Goal: Information Seeking & Learning: Learn about a topic

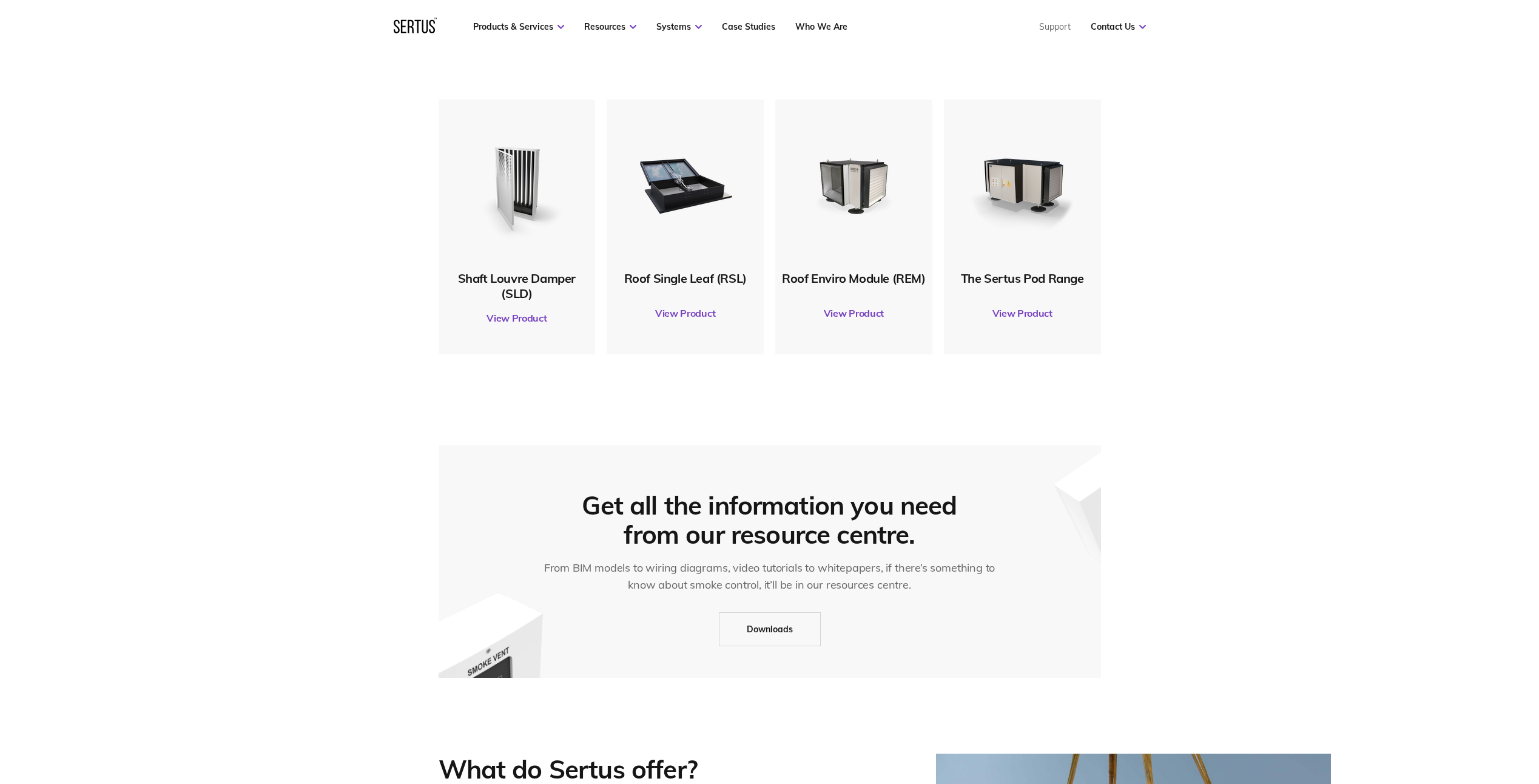
scroll to position [1031, 0]
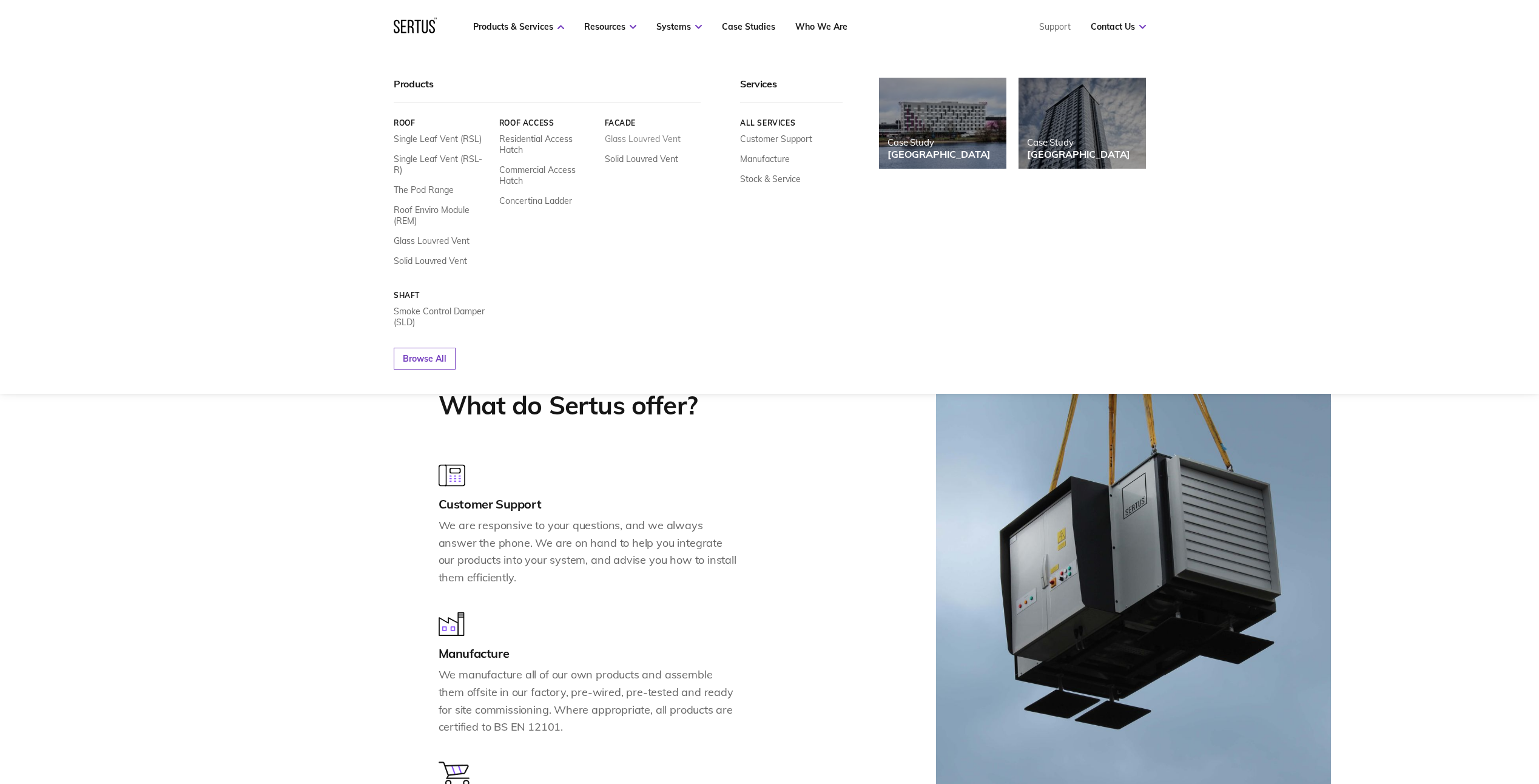
click at [648, 137] on link "Glass Louvred Vent" at bounding box center [641, 138] width 75 height 10
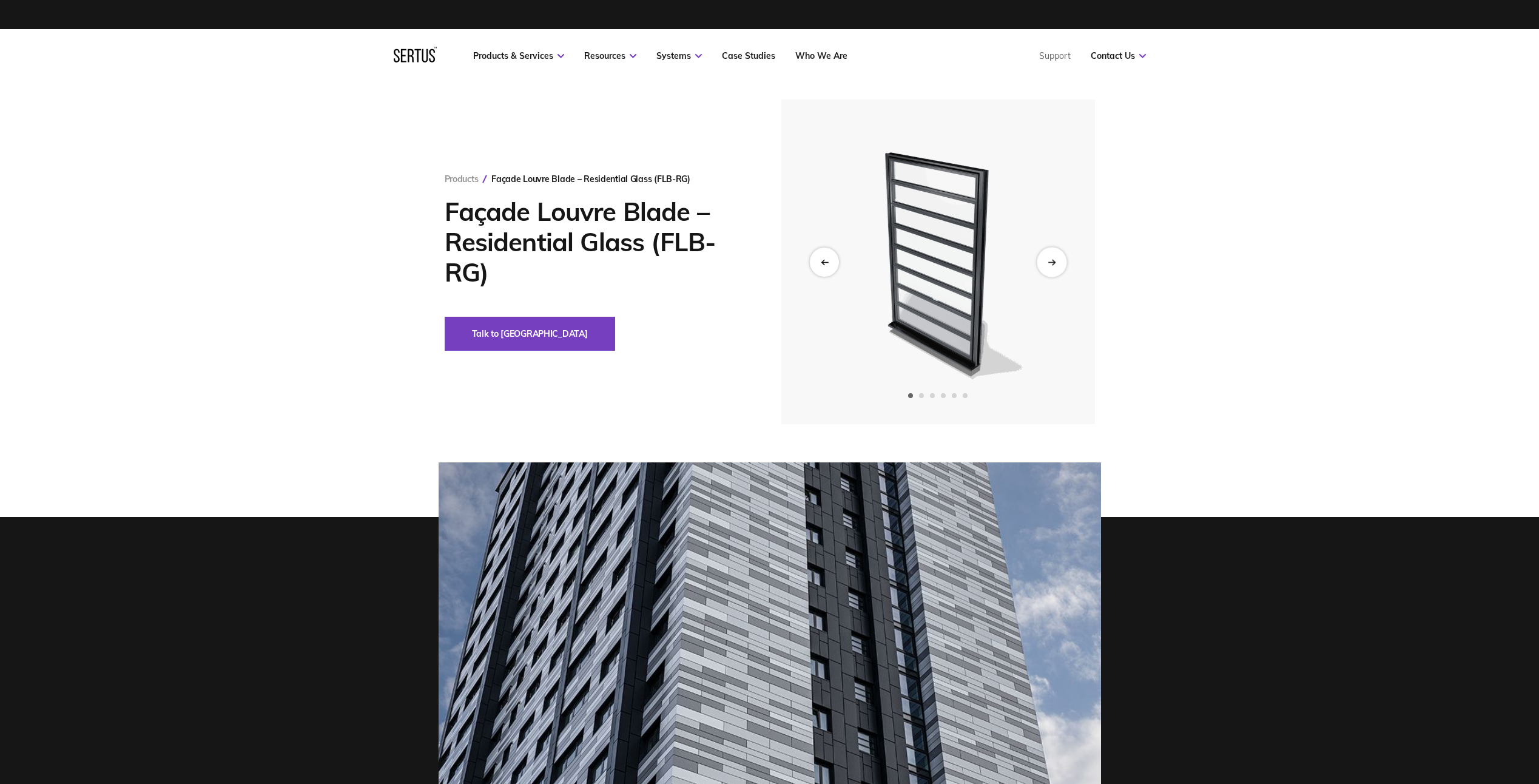
click at [1054, 262] on icon "Next slide" at bounding box center [1051, 261] width 8 height 7
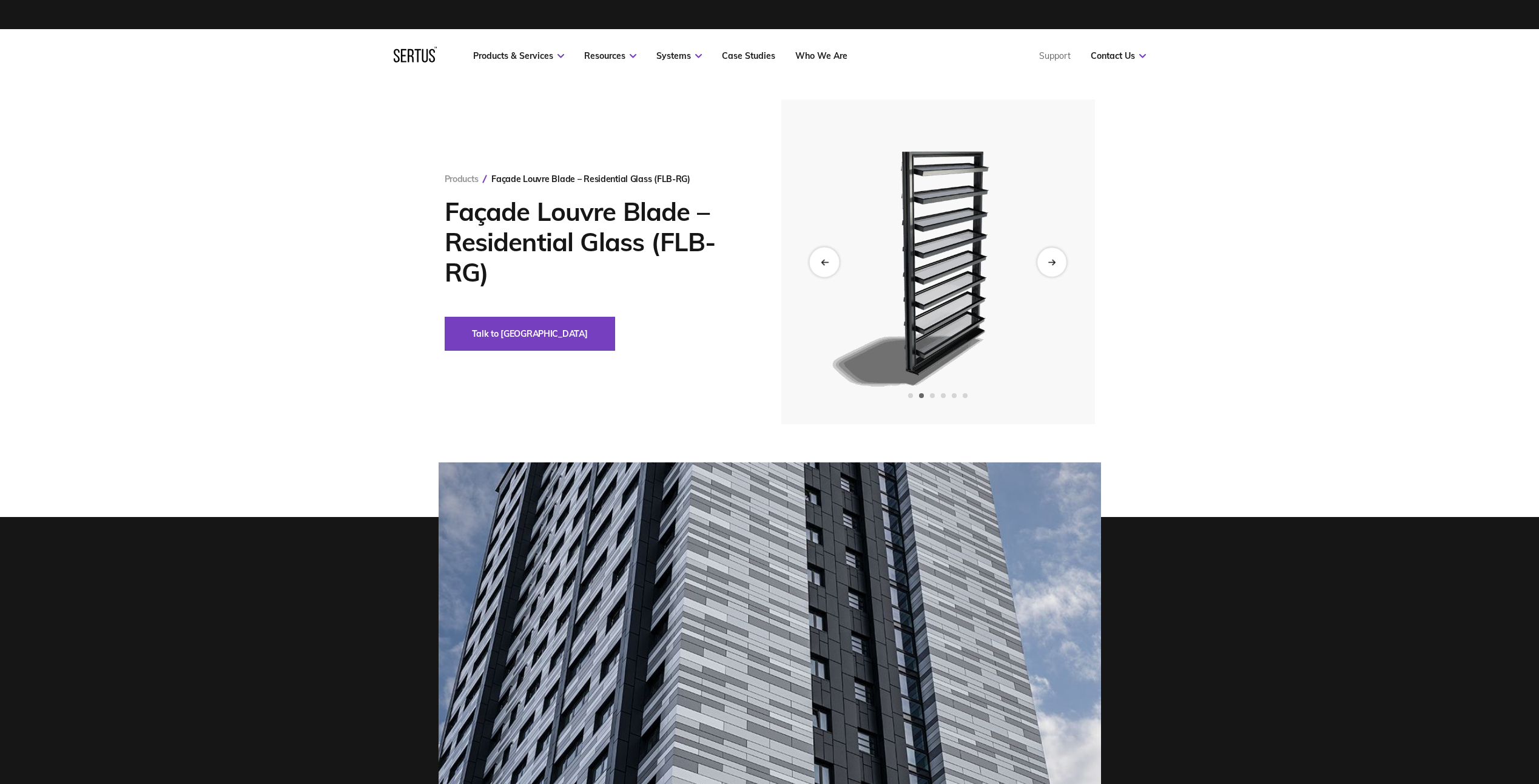
click at [836, 259] on div "Previous slide" at bounding box center [823, 261] width 30 height 30
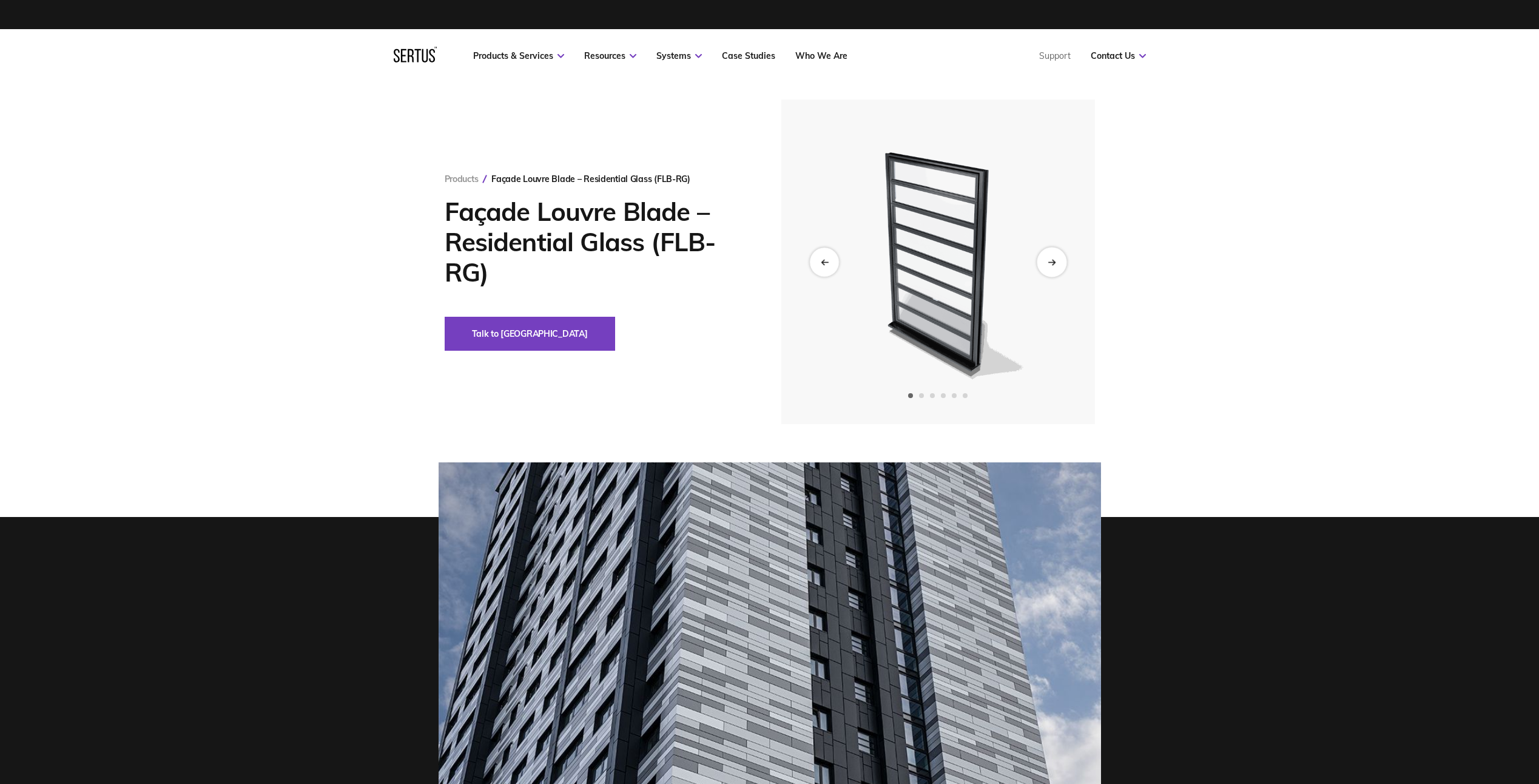
click at [1050, 260] on icon "Next slide" at bounding box center [1051, 261] width 8 height 7
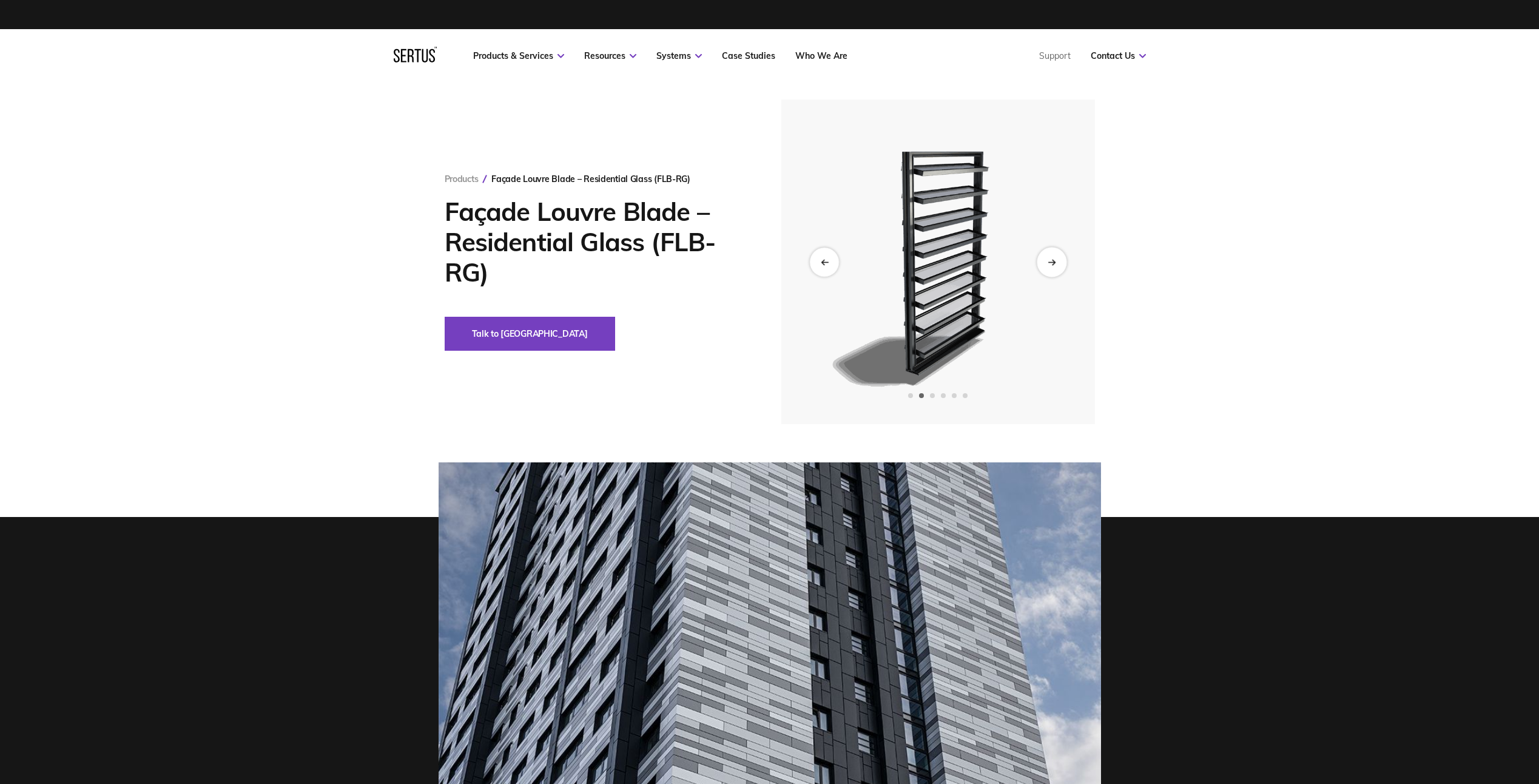
click at [1060, 258] on div "Next slide" at bounding box center [1051, 261] width 30 height 30
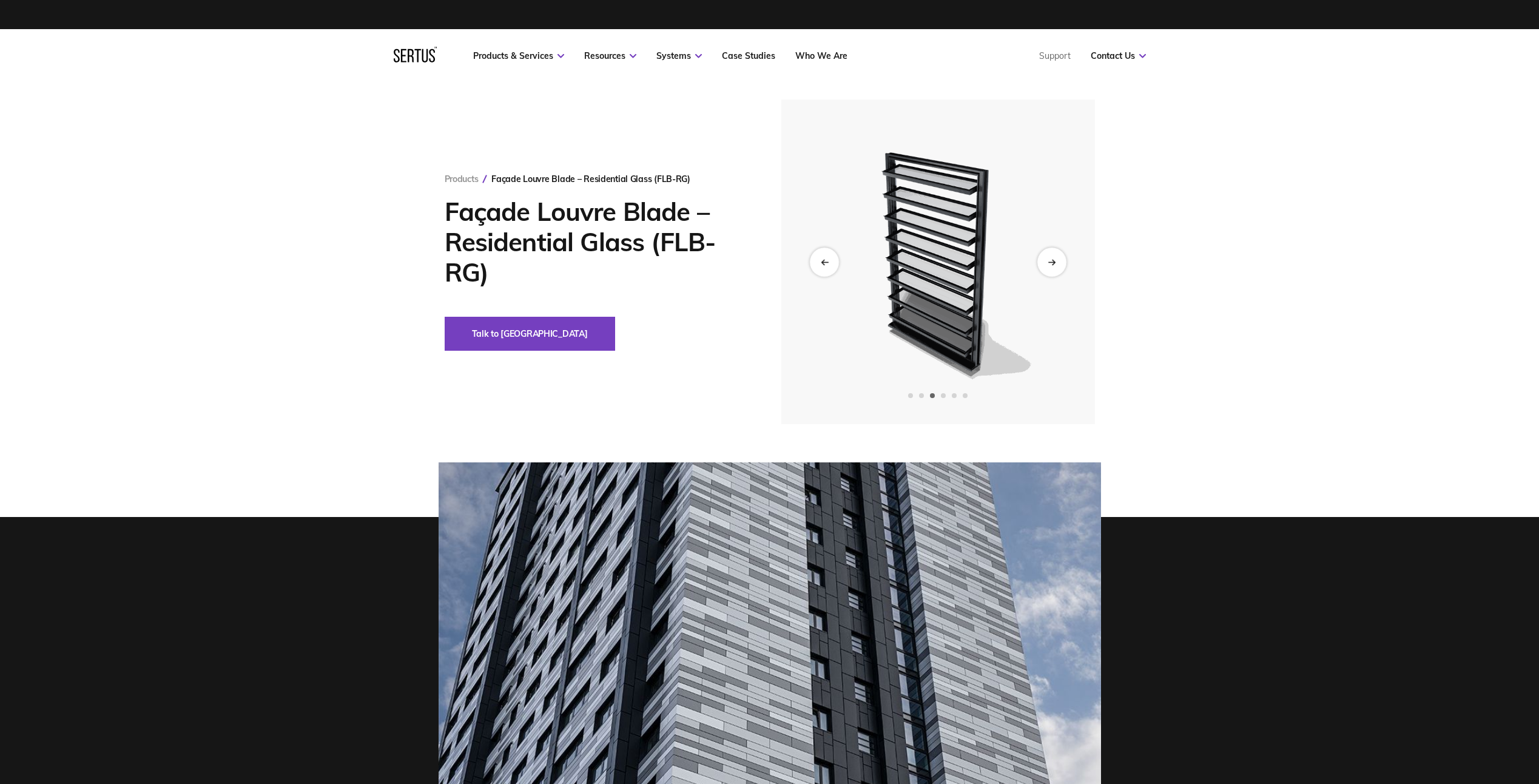
drag, startPoint x: 946, startPoint y: 232, endPoint x: 1238, endPoint y: 204, distance: 293.3
click at [1238, 204] on div "Products Façade Louvre Blade – Residential Glass (FLB-RG) Façade Louvre Blade –…" at bounding box center [769, 261] width 1539 height 324
click at [826, 261] on icon "Previous slide" at bounding box center [824, 261] width 8 height 7
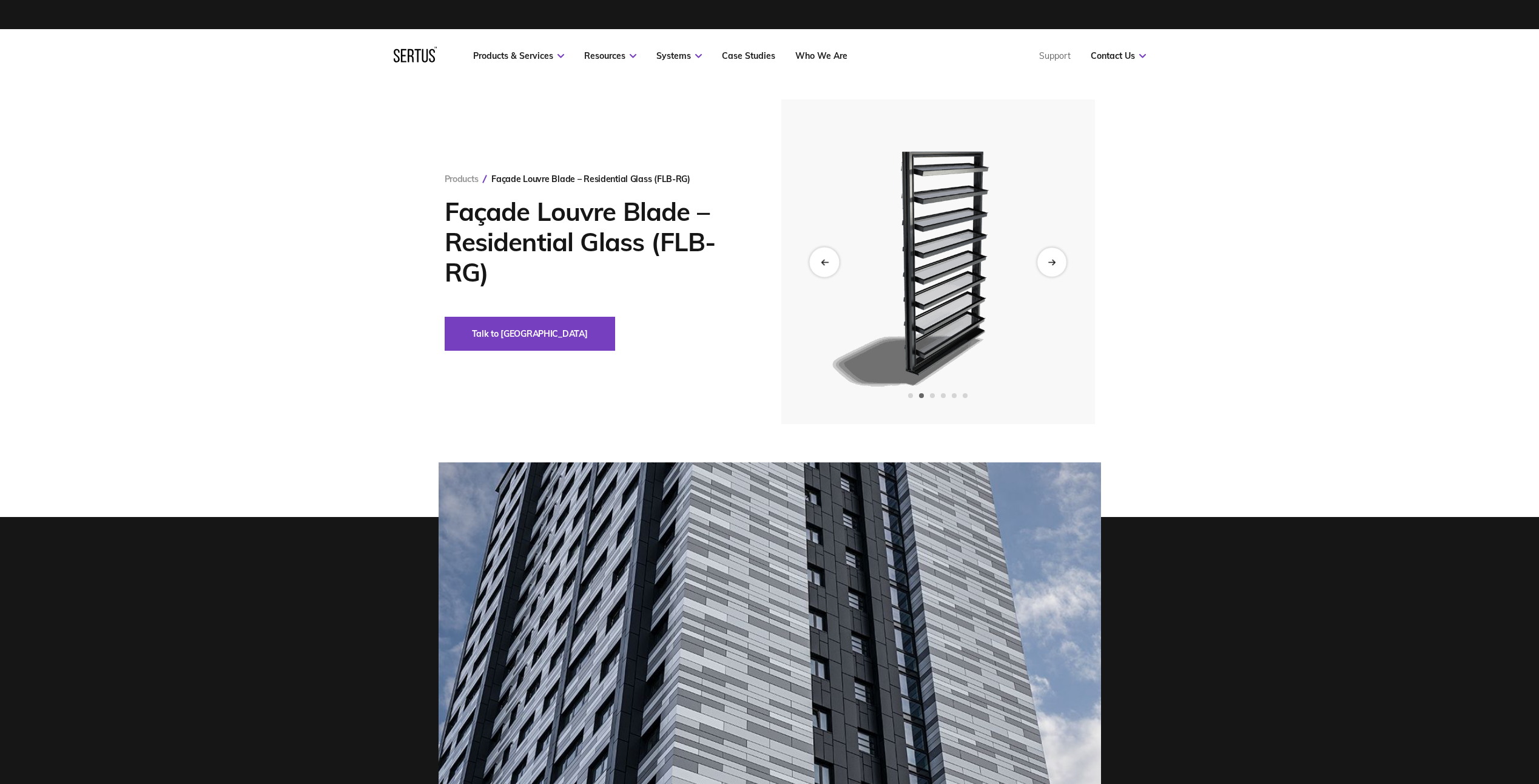
click at [826, 261] on icon "Previous slide" at bounding box center [824, 261] width 8 height 7
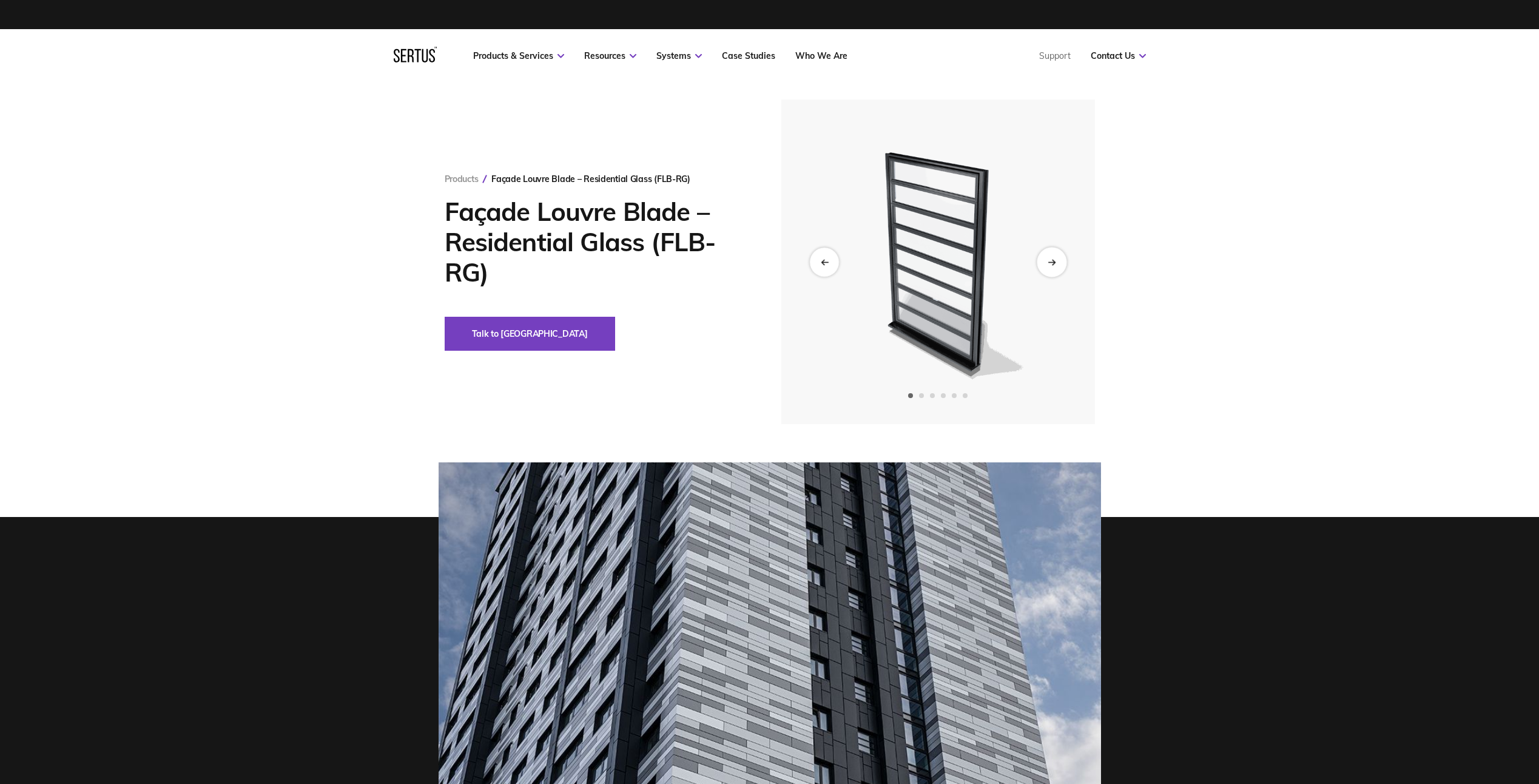
click at [1050, 263] on icon "Next slide" at bounding box center [1051, 261] width 8 height 7
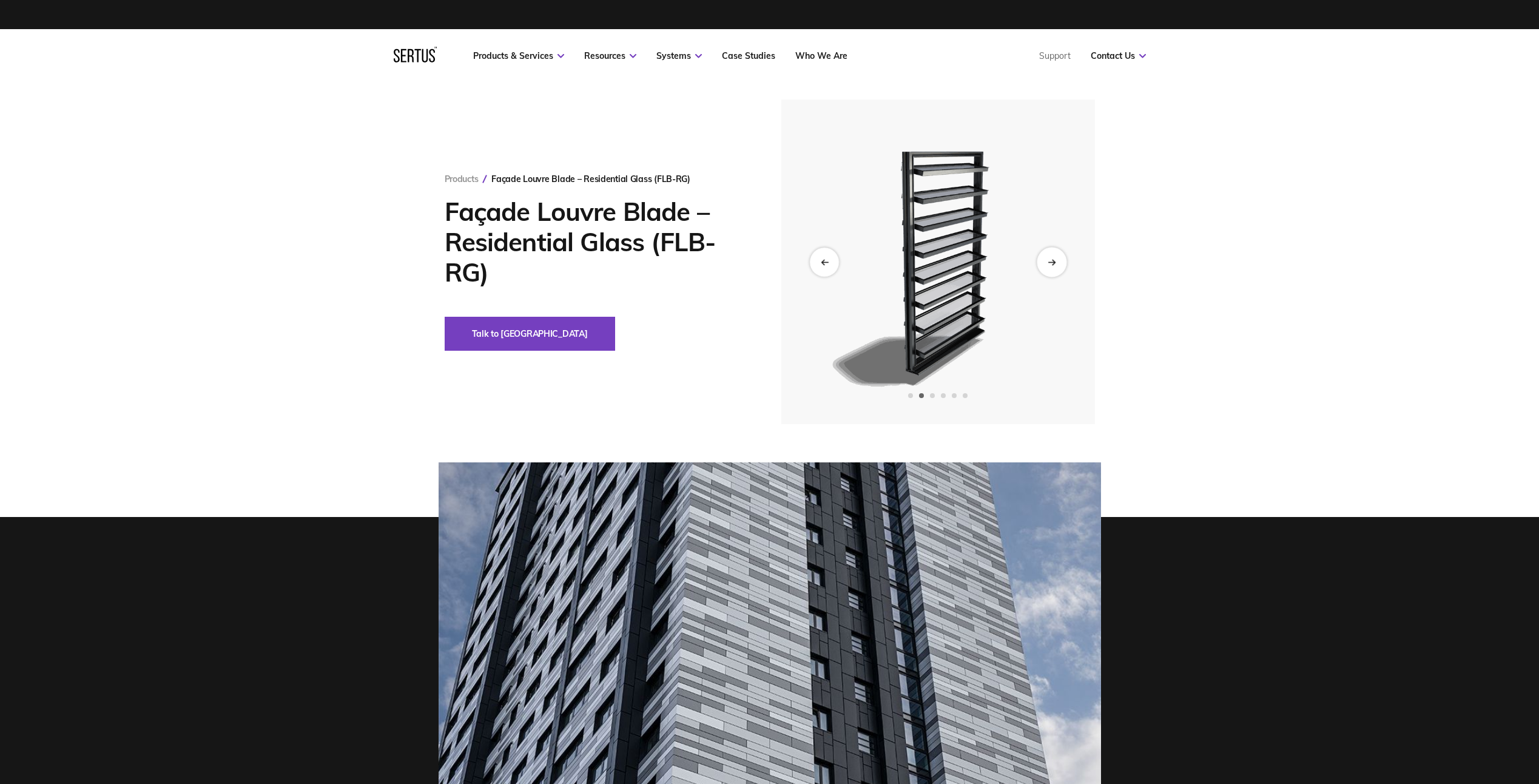
click at [1050, 263] on icon "Next slide" at bounding box center [1051, 261] width 8 height 7
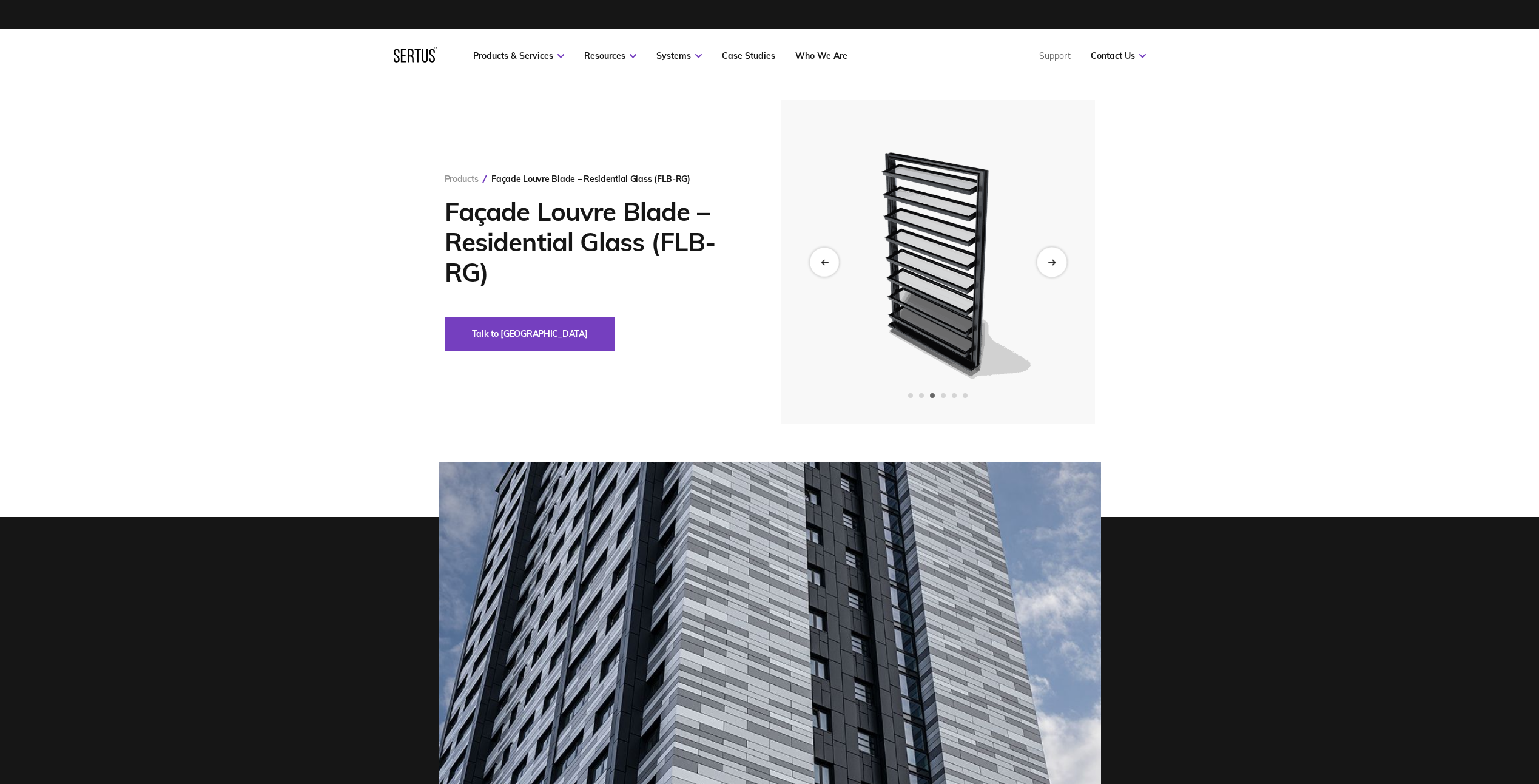
click at [1050, 263] on icon "Next slide" at bounding box center [1051, 261] width 8 height 7
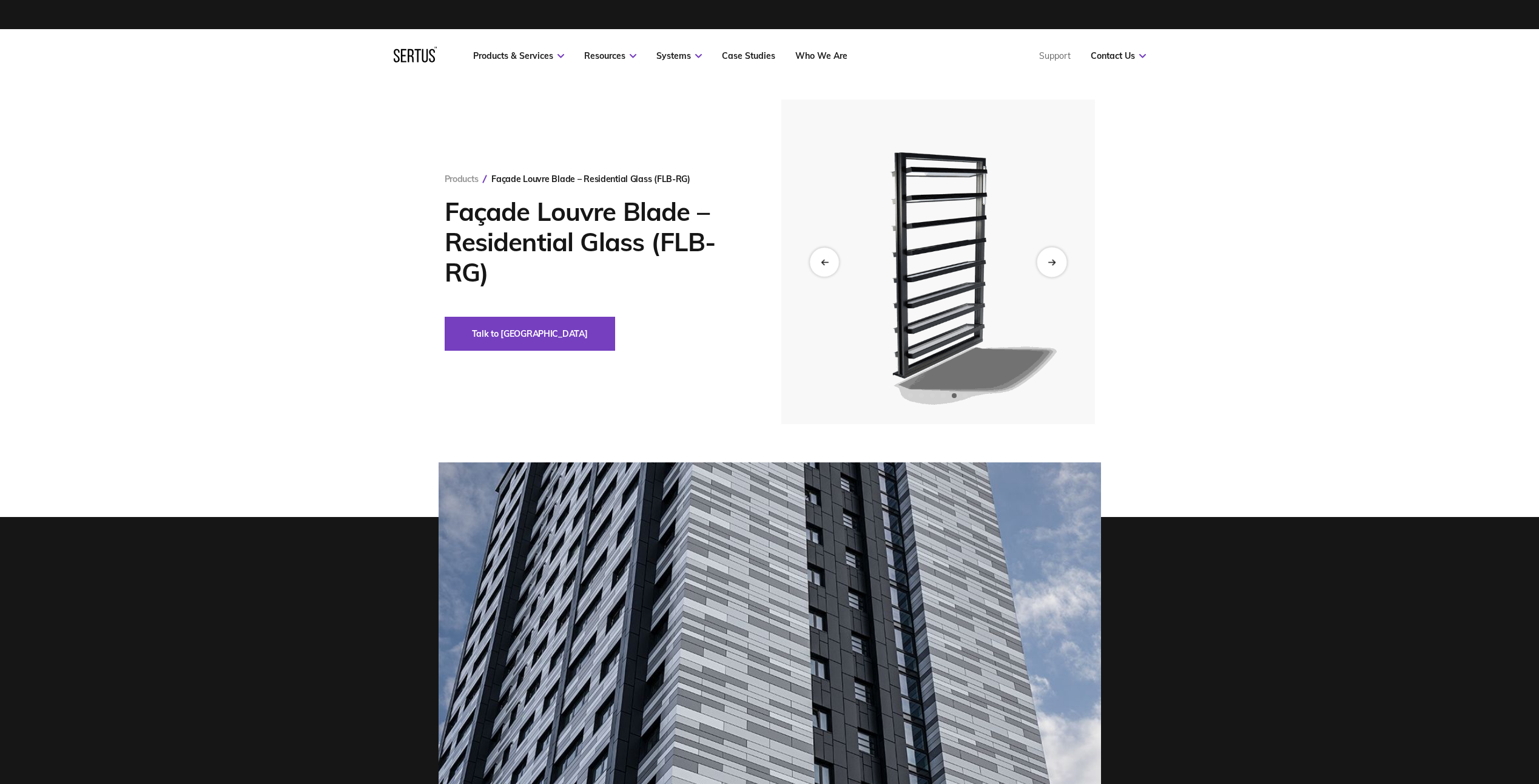
click at [1050, 263] on icon "Next slide" at bounding box center [1051, 261] width 8 height 7
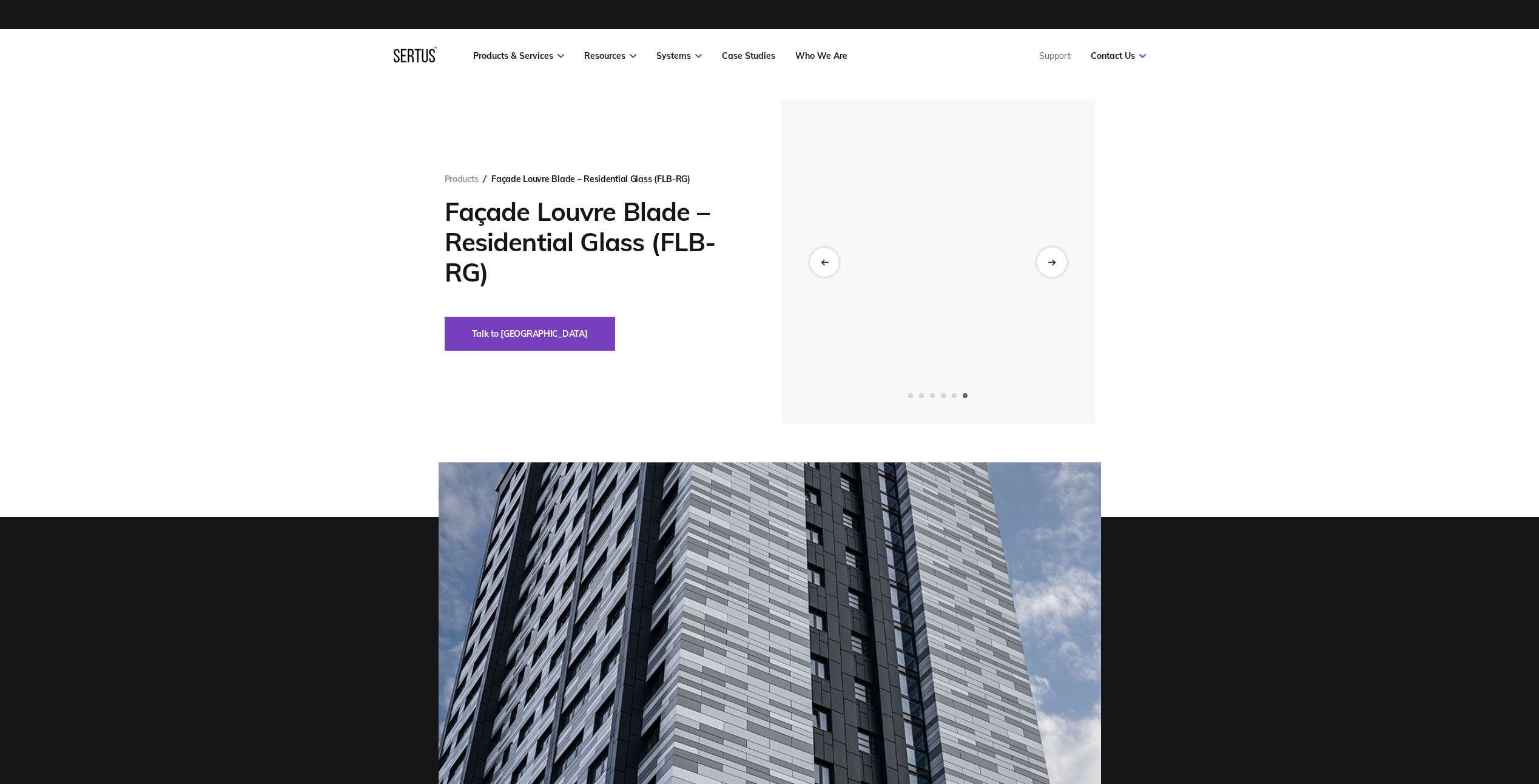
click at [1048, 265] on icon "Next slide" at bounding box center [1051, 261] width 8 height 7
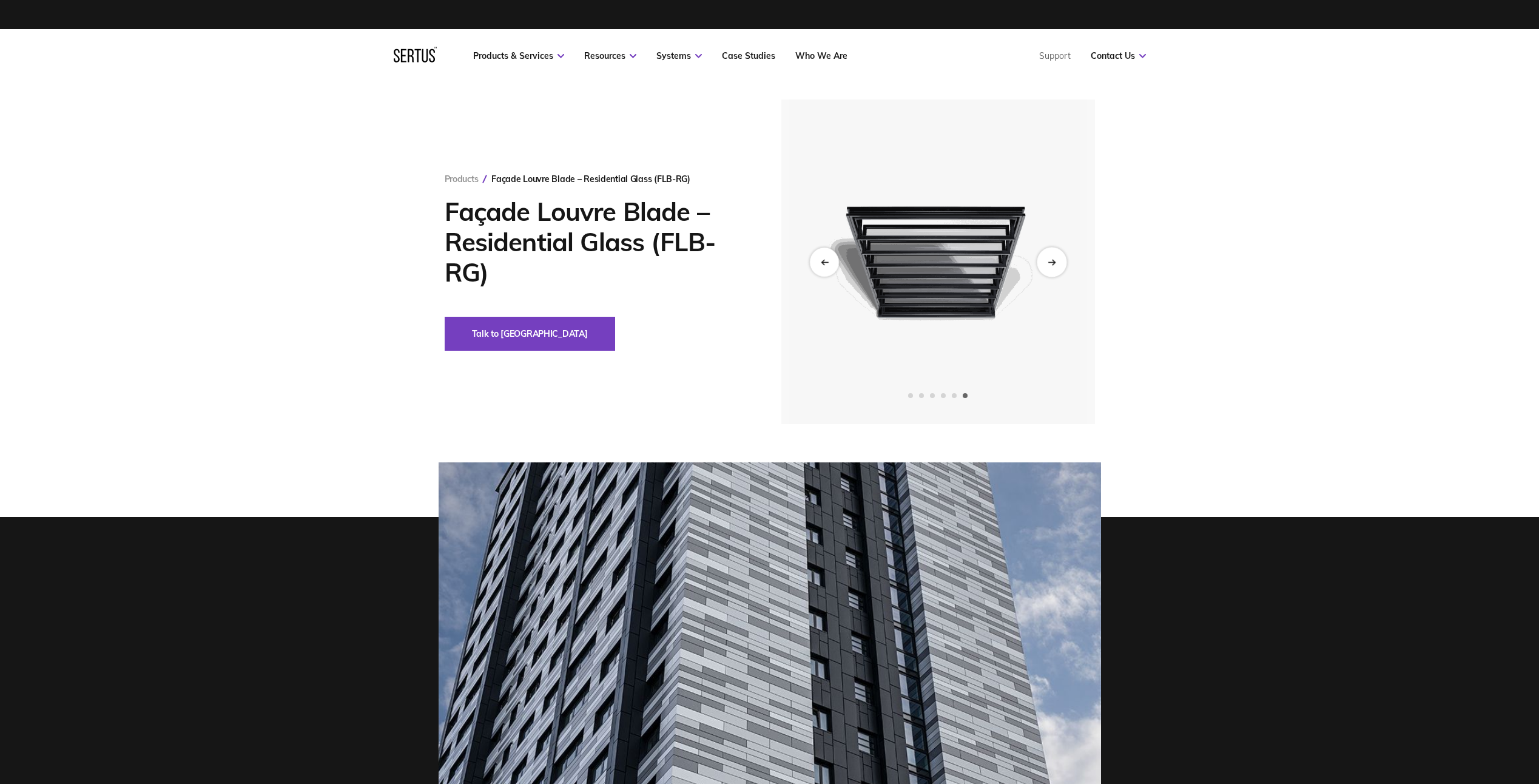
click at [1050, 261] on icon "Next slide" at bounding box center [1051, 261] width 8 height 7
click at [826, 264] on icon "Previous slide" at bounding box center [824, 261] width 8 height 7
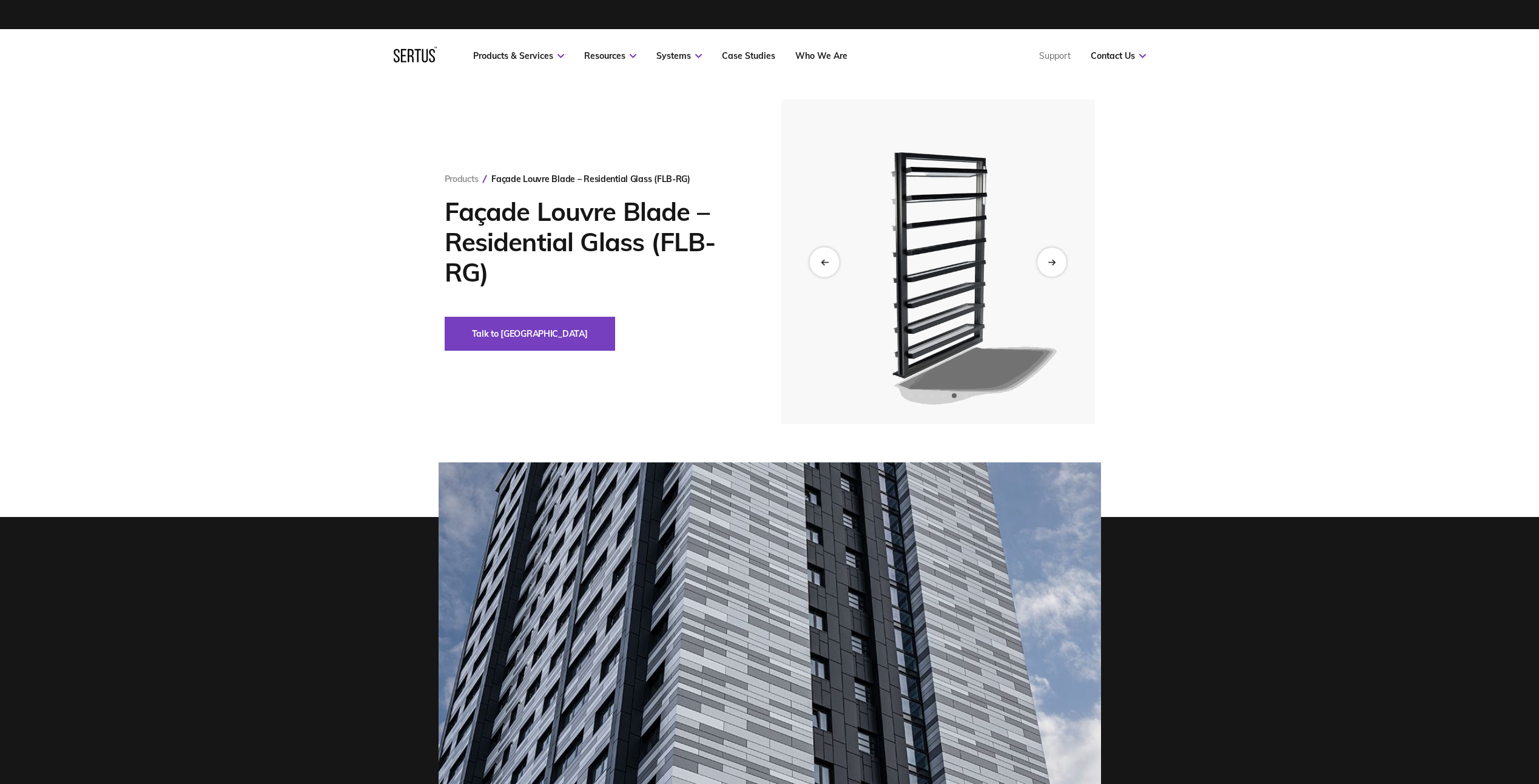
click at [826, 264] on icon "Previous slide" at bounding box center [824, 261] width 8 height 7
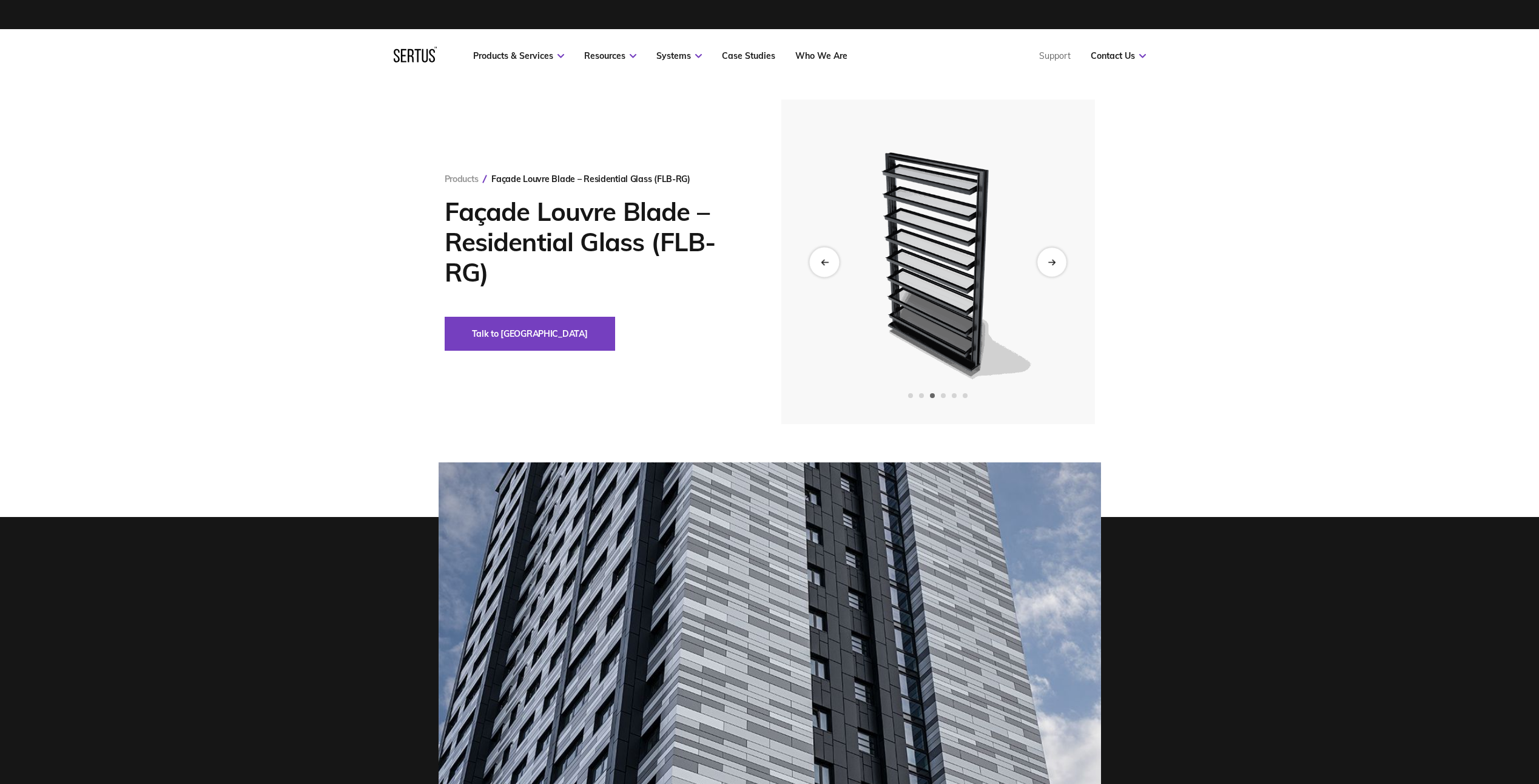
click at [826, 264] on icon "Previous slide" at bounding box center [824, 261] width 8 height 7
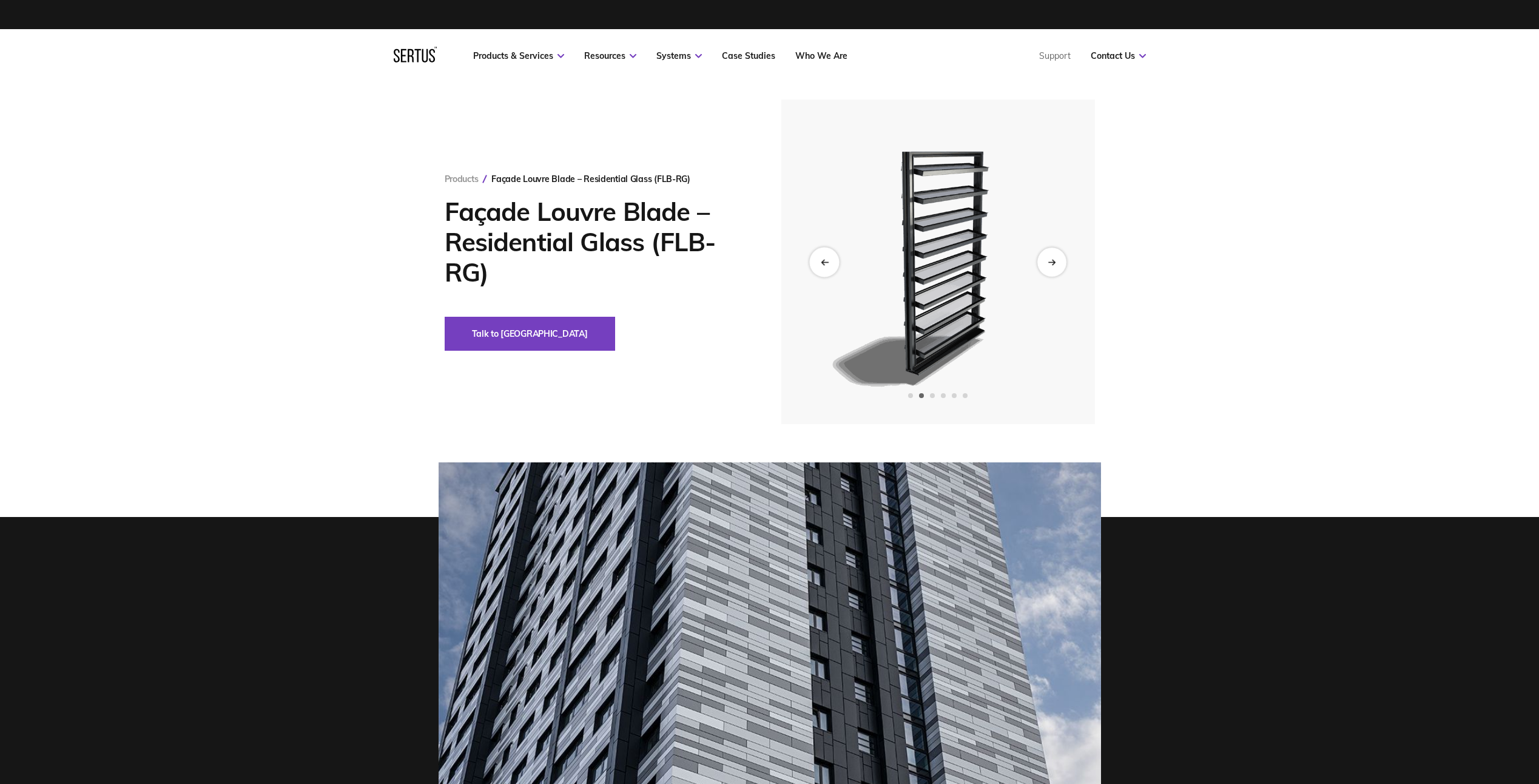
click at [826, 264] on icon "Previous slide" at bounding box center [824, 261] width 8 height 7
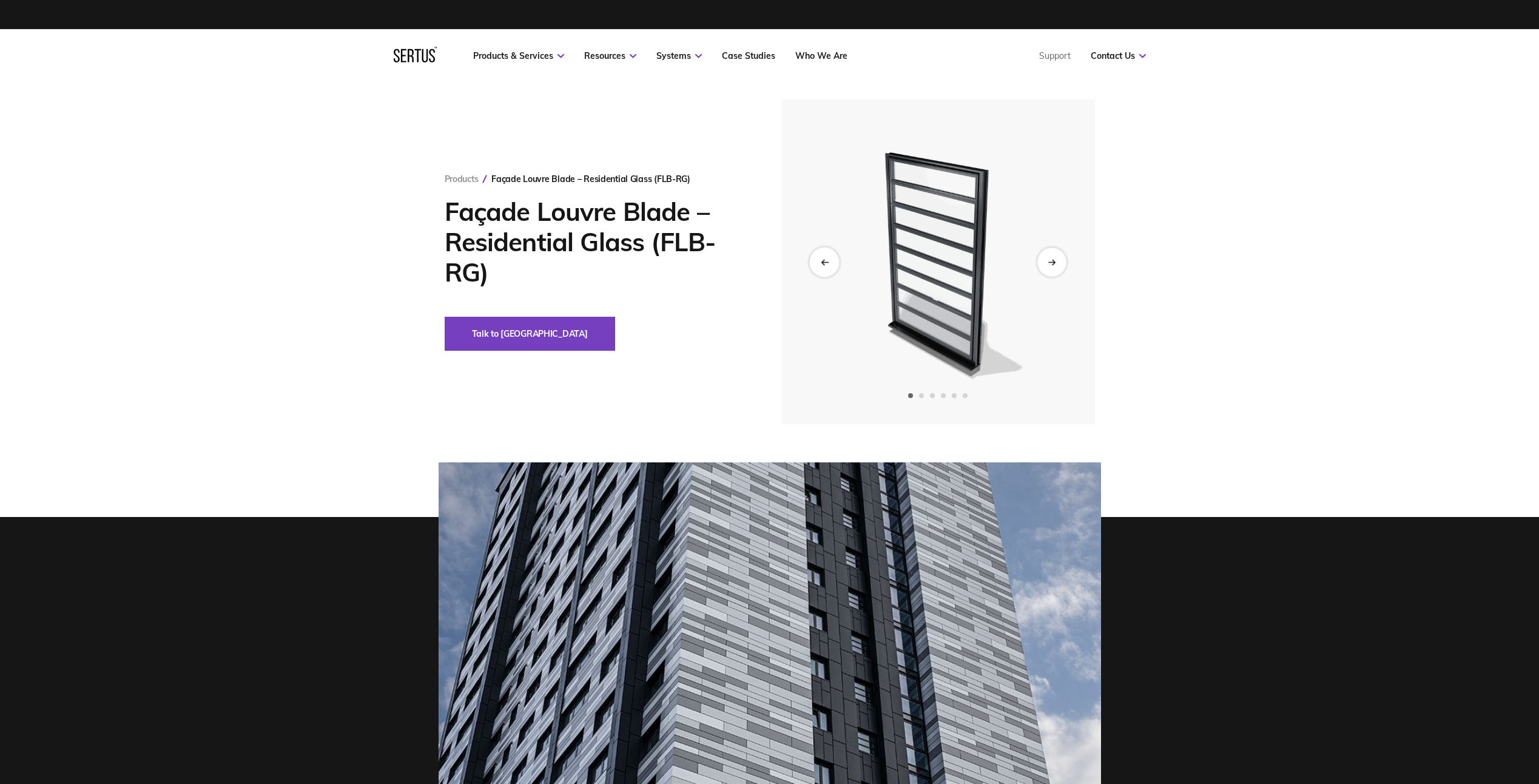
click at [826, 264] on icon "Previous slide" at bounding box center [824, 261] width 8 height 7
click at [1056, 260] on icon "Next slide" at bounding box center [1051, 261] width 8 height 7
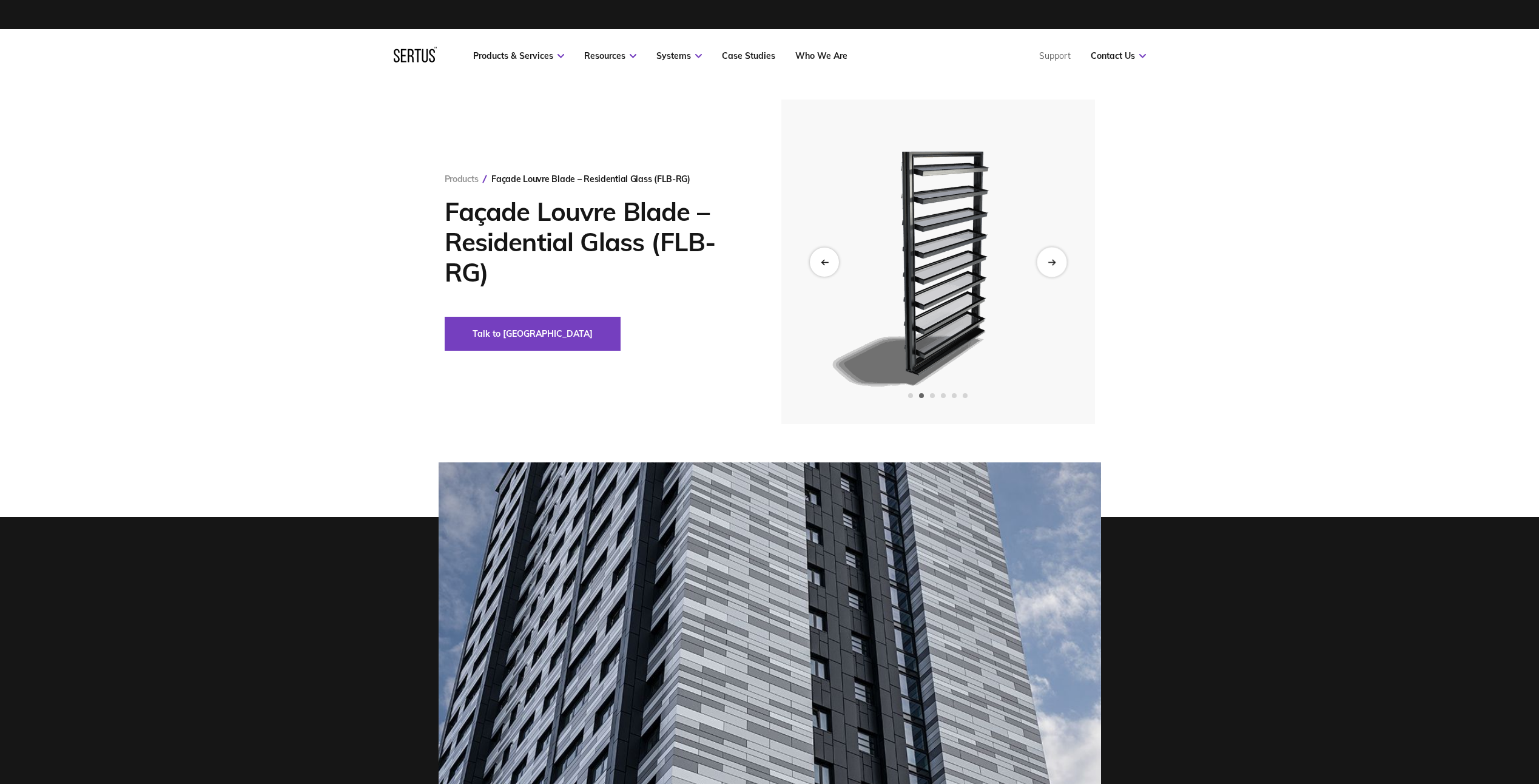
click at [1056, 260] on icon "Next slide" at bounding box center [1051, 261] width 8 height 7
